Goal: Information Seeking & Learning: Learn about a topic

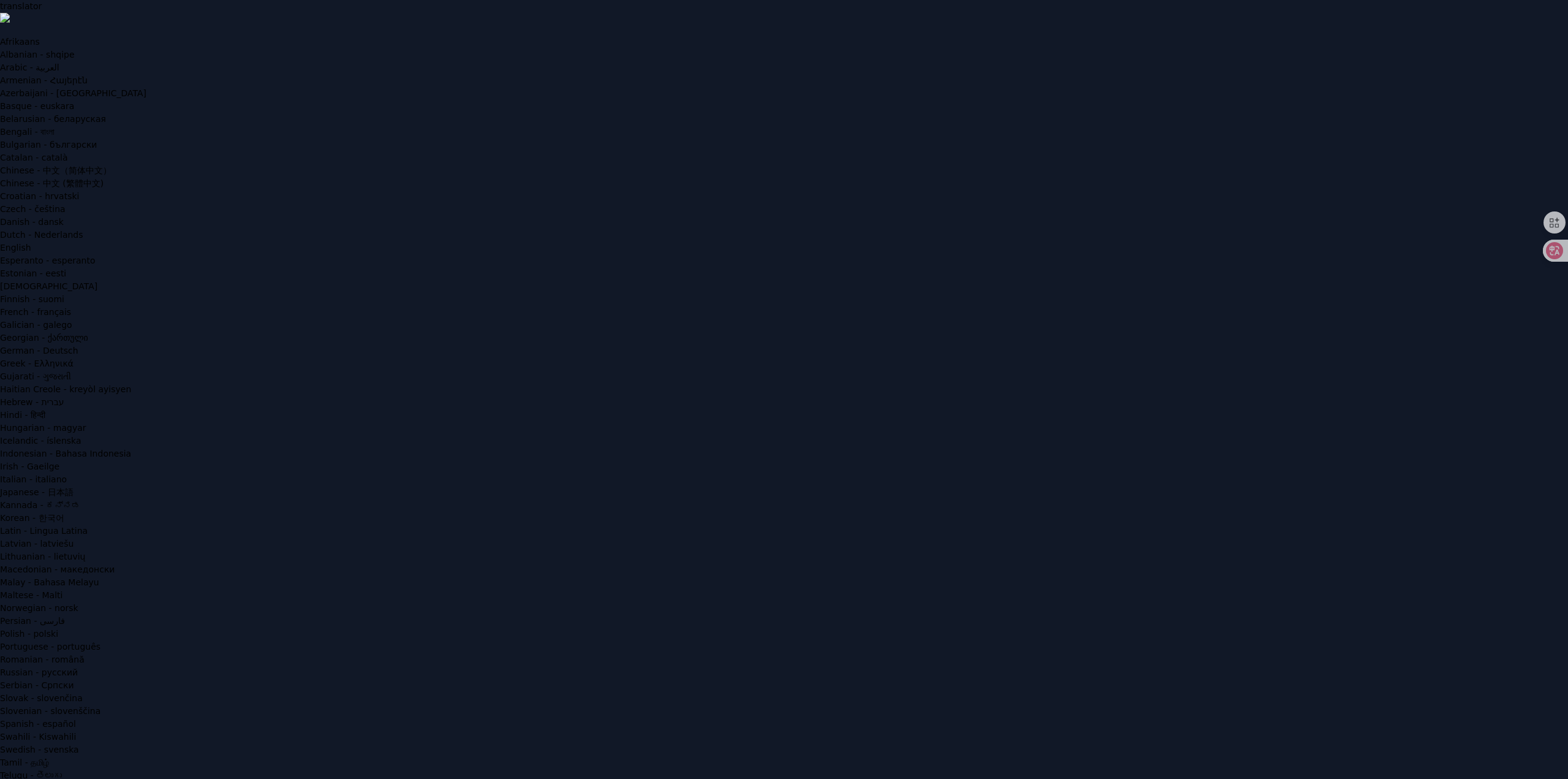
paste input "Nessle"
type input "Nessle"
